Goal: Information Seeking & Learning: Compare options

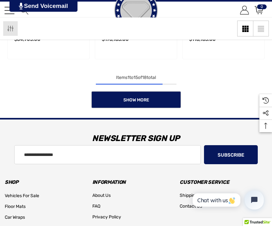
scroll to position [711, 0]
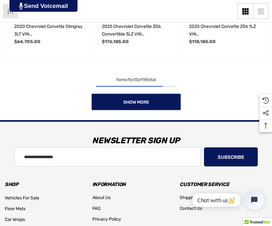
click at [104, 100] on link "Show More" at bounding box center [136, 101] width 90 height 17
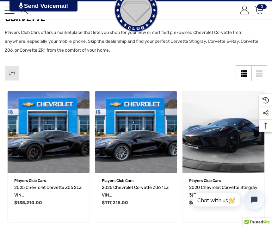
scroll to position [27, 0]
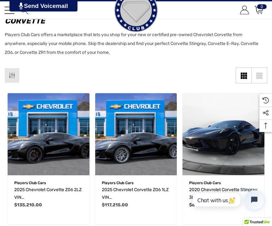
click at [11, 72] on div "Sidebar Sidebar Sidebar" at bounding box center [12, 75] width 15 height 15
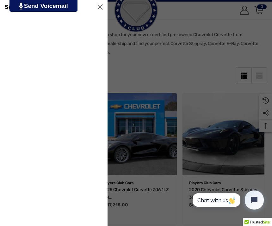
click at [98, 7] on icon "Close Close" at bounding box center [100, 6] width 5 height 5
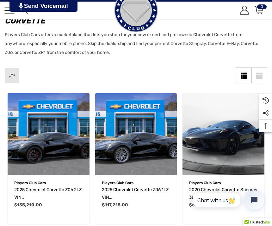
click at [3, 14] on div "Toggle menu Search Search entire store here... Account Account 0" at bounding box center [136, 10] width 272 height 17
click at [7, 15] on link "Toggle menu" at bounding box center [9, 10] width 10 height 10
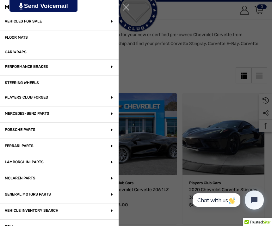
click at [17, 23] on p "Vehicles For Sale" at bounding box center [59, 22] width 119 height 16
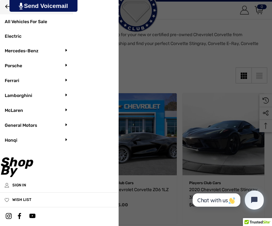
click at [14, 102] on p "Lamborghini" at bounding box center [36, 95] width 73 height 15
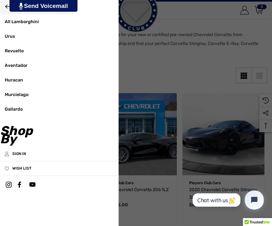
click at [10, 22] on link "All Lamborghini" at bounding box center [36, 22] width 73 height 15
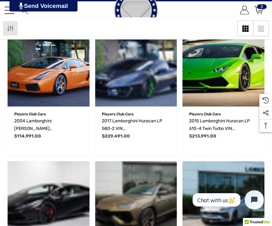
scroll to position [231, 0]
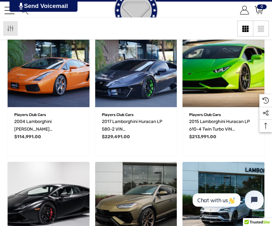
click at [6, 11] on link "Toggle menu" at bounding box center [9, 10] width 10 height 10
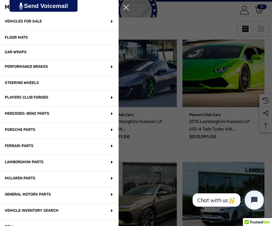
click at [57, 25] on p "Vehicles For Sale" at bounding box center [59, 22] width 119 height 16
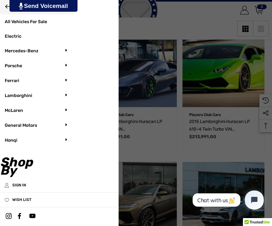
click at [71, 110] on p "McLaren" at bounding box center [36, 110] width 73 height 15
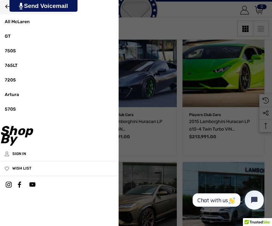
click at [47, 23] on link "All McLaren" at bounding box center [36, 22] width 73 height 15
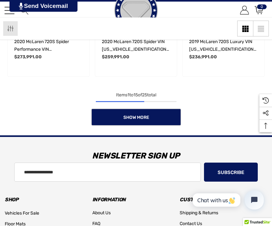
scroll to position [707, 0]
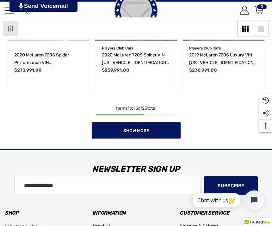
click at [173, 133] on link "Show More" at bounding box center [136, 129] width 90 height 17
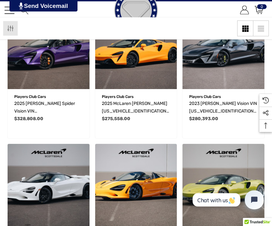
scroll to position [247, 0]
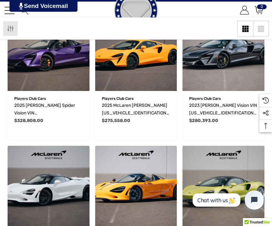
click at [5, 12] on link "Toggle menu" at bounding box center [9, 10] width 10 height 10
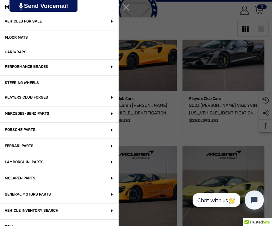
click at [52, 20] on p "Vehicles For Sale" at bounding box center [59, 22] width 119 height 16
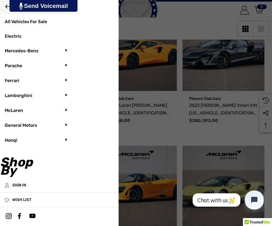
click at [67, 67] on p "Porsche" at bounding box center [36, 66] width 73 height 15
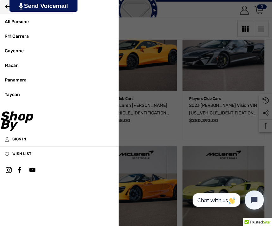
click at [36, 34] on link "911 Carrera" at bounding box center [36, 36] width 73 height 15
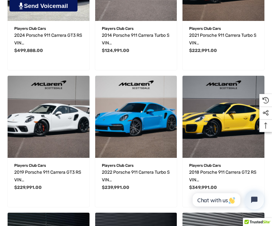
scroll to position [318, 0]
